Goal: Book appointment/travel/reservation

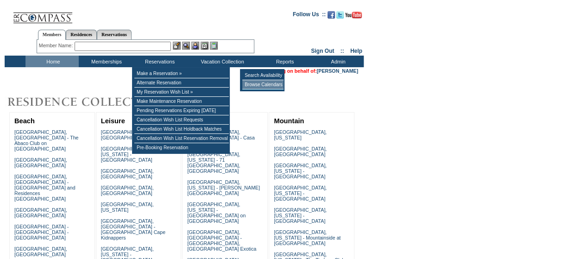
click at [251, 89] on td "Browse Calendars" at bounding box center [262, 84] width 41 height 9
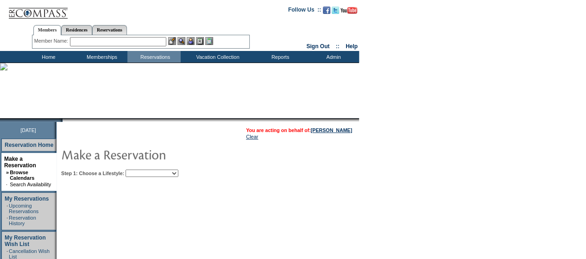
click at [172, 173] on select "Beach Leisure Metropolitan Mountain OIAL for Adventure OIAL for Couples OIAL fo…" at bounding box center [152, 173] width 53 height 7
select select "Metropolitan"
click at [141, 170] on select "Beach Leisure Metropolitan Mountain OIAL for Adventure OIAL for Couples OIAL fo…" at bounding box center [152, 173] width 53 height 7
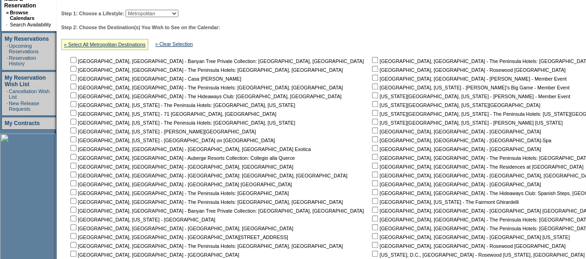
scroll to position [159, 0]
click at [372, 140] on input "checkbox" at bounding box center [375, 140] width 6 height 6
checkbox input "true"
click at [372, 150] on input "checkbox" at bounding box center [375, 149] width 6 height 6
checkbox input "true"
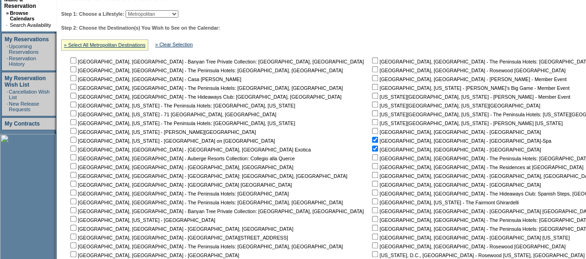
click at [372, 166] on input "checkbox" at bounding box center [375, 166] width 6 height 6
checkbox input "true"
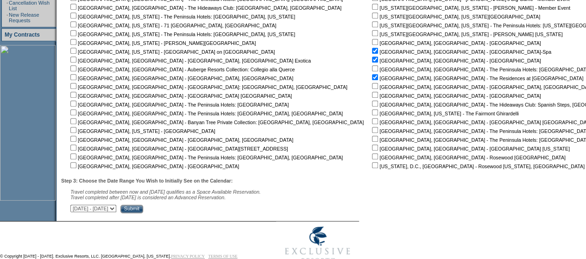
scroll to position [272, 0]
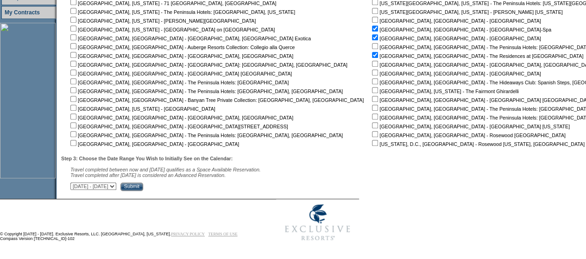
click at [116, 186] on select "October 2, 2025 - November 16, 2025 November 17, 2025 - December 31, 2025 Janua…" at bounding box center [93, 186] width 46 height 7
select select "11/17/2025|12/31/2025"
click at [75, 183] on select "October 2, 2025 - November 16, 2025 November 17, 2025 - December 31, 2025 Janua…" at bounding box center [93, 186] width 46 height 7
click at [143, 187] on input "Submit" at bounding box center [132, 187] width 23 height 8
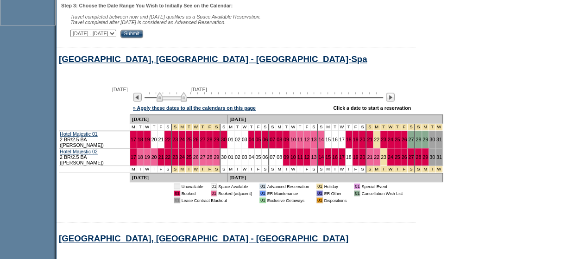
scroll to position [423, 0]
